Goal: Register for event/course

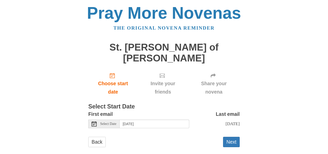
click at [108, 122] on span "Select Date" at bounding box center [108, 124] width 16 height 4
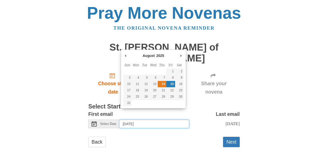
type input "Thursday, August 14th"
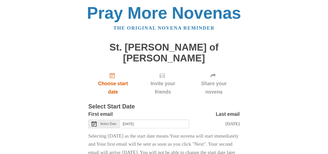
scroll to position [30, 0]
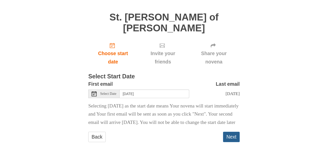
click at [230, 132] on button "Next" at bounding box center [231, 136] width 17 height 10
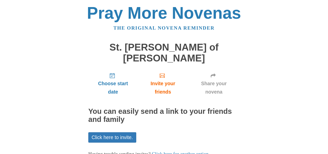
scroll to position [26, 0]
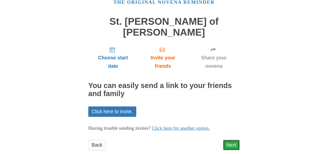
click at [232, 139] on link "Next" at bounding box center [231, 144] width 17 height 10
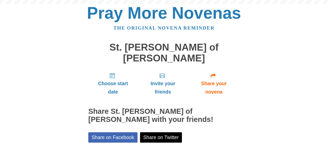
scroll to position [49, 0]
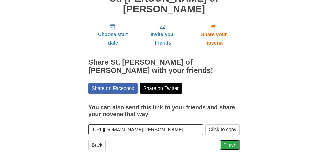
click at [232, 139] on link "Finish" at bounding box center [230, 144] width 20 height 10
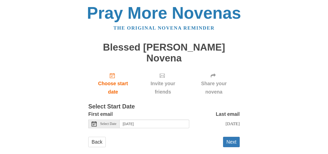
click at [109, 122] on span "Select Date" at bounding box center [108, 124] width 16 height 4
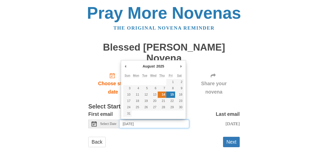
type input "Thursday, August 14th"
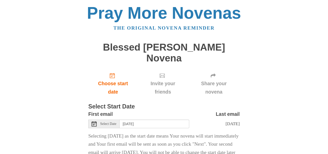
scroll to position [41, 0]
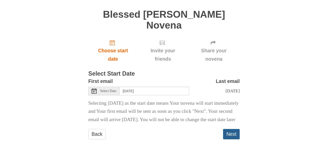
click at [236, 134] on button "Next" at bounding box center [231, 134] width 17 height 10
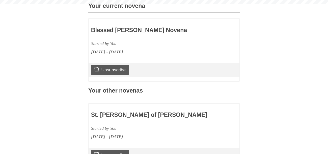
scroll to position [152, 0]
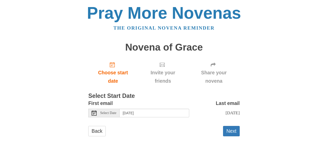
click at [99, 115] on div "Select Date" at bounding box center [103, 112] width 31 height 9
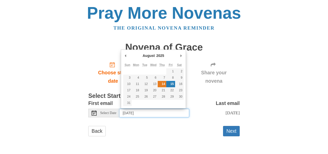
type input "Thursday, August 14th"
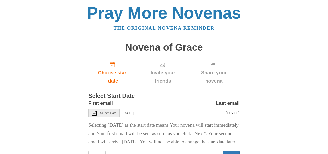
scroll to position [30, 0]
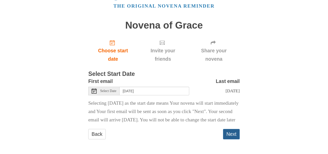
click at [232, 132] on button "Next" at bounding box center [231, 134] width 17 height 10
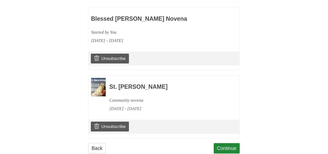
scroll to position [316, 0]
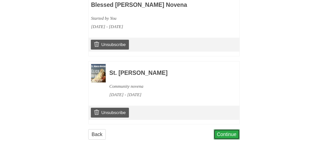
click at [225, 135] on link "Continue" at bounding box center [227, 134] width 26 height 10
